Goal: Task Accomplishment & Management: Use online tool/utility

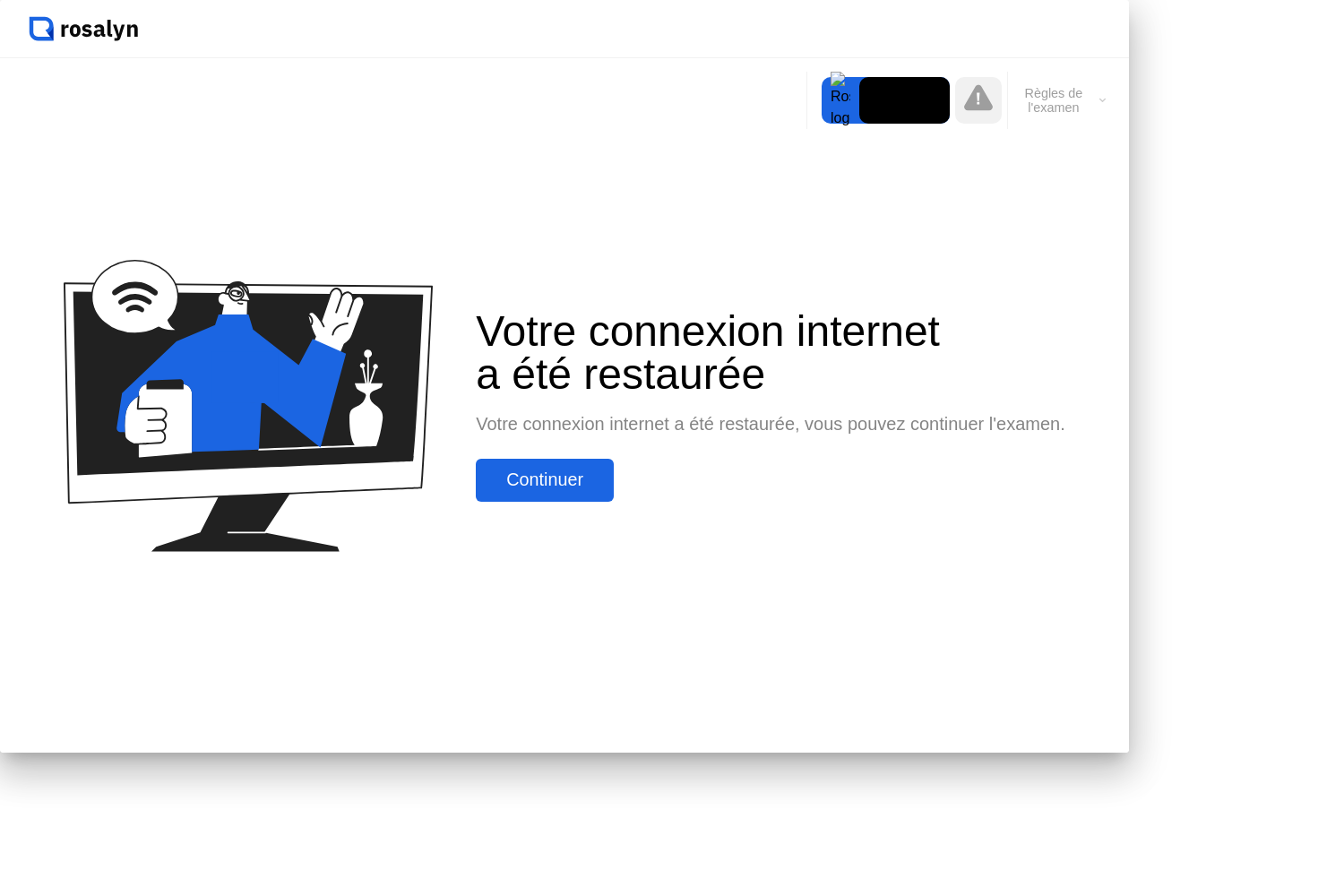
click at [602, 490] on div "Continuer" at bounding box center [545, 479] width 128 height 21
click at [609, 490] on div "Continuer" at bounding box center [545, 479] width 128 height 21
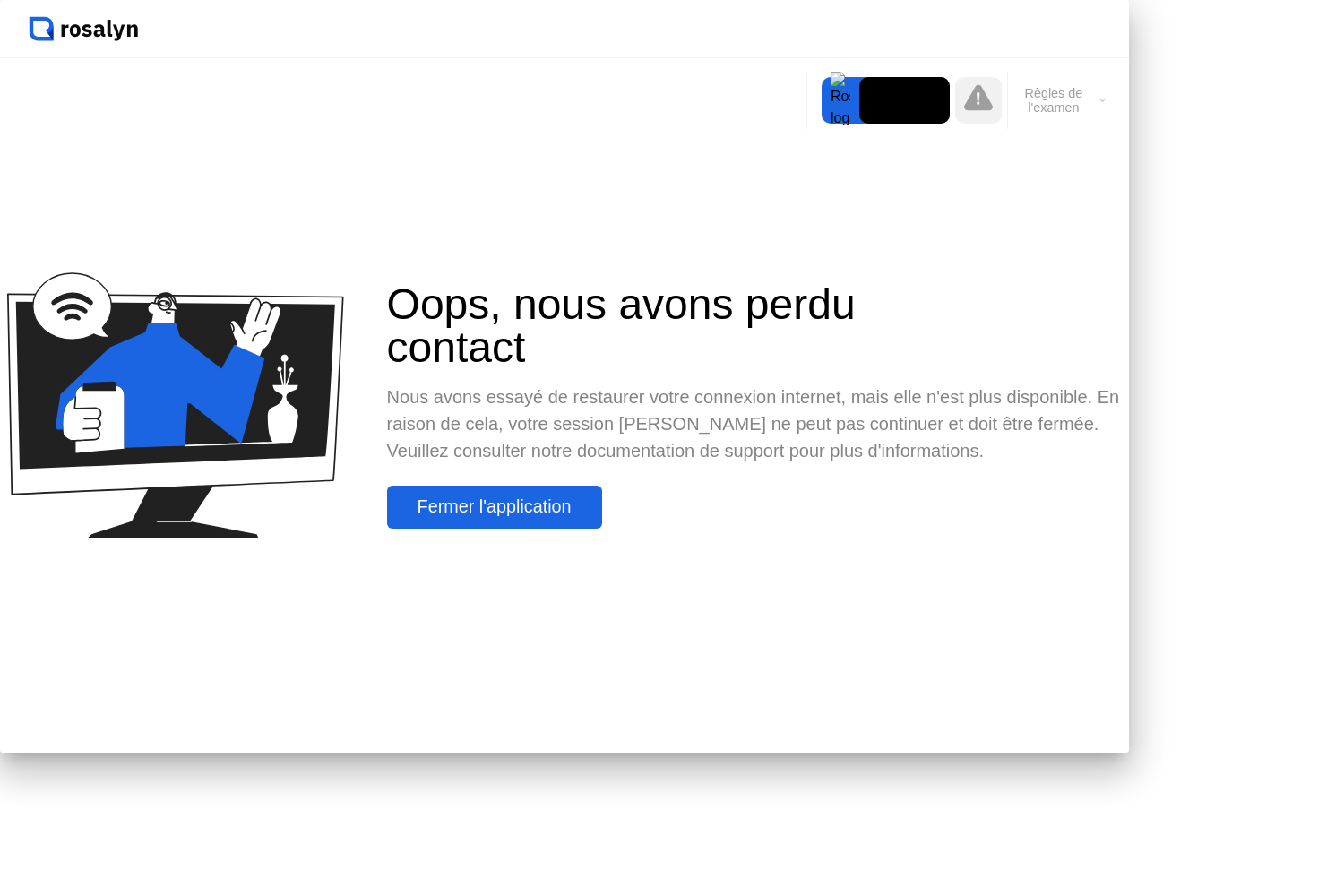
click at [857, 324] on div "Oops, nous avons perdu contact Nous avons essayé de restaurer votre connexion i…" at bounding box center [564, 404] width 1129 height 694
click at [597, 517] on div "Fermer l'application" at bounding box center [495, 506] width 204 height 21
